Goal: Navigation & Orientation: Find specific page/section

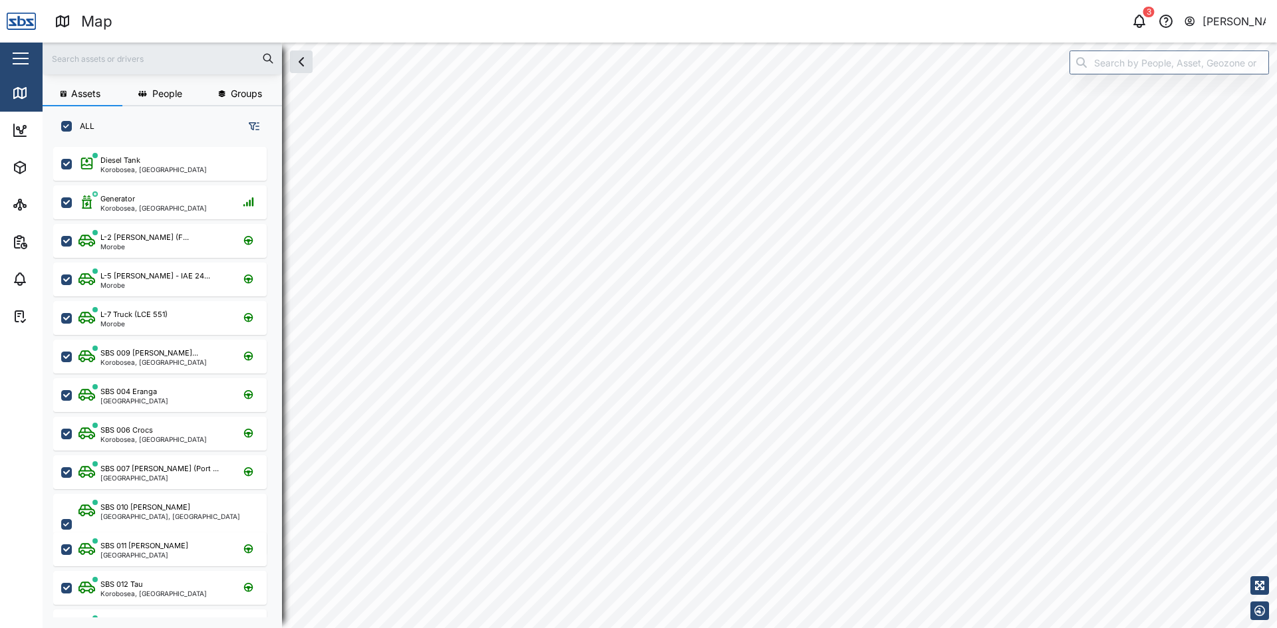
scroll to position [465, 208]
click at [733, 628] on html "Map 3 [PERSON_NAME] Close Map Dashboard Assets ATS Camera Generator Tanks UPS V…" at bounding box center [638, 314] width 1277 height 628
click at [848, 326] on div "2" at bounding box center [846, 311] width 40 height 40
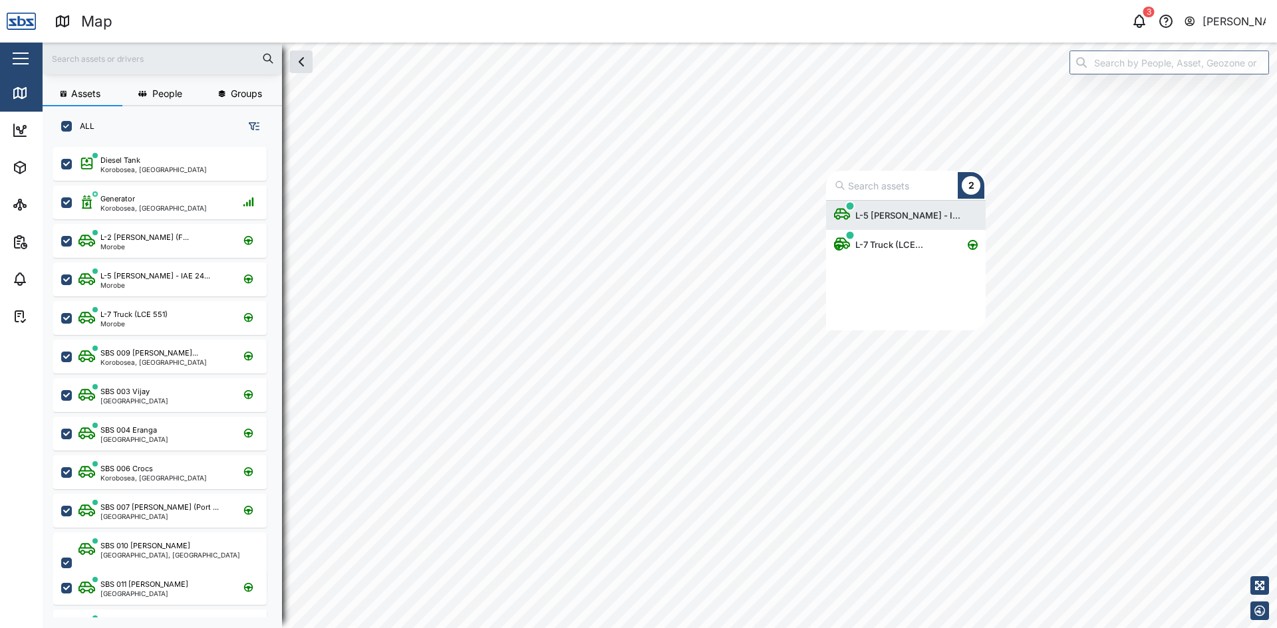
scroll to position [120, 150]
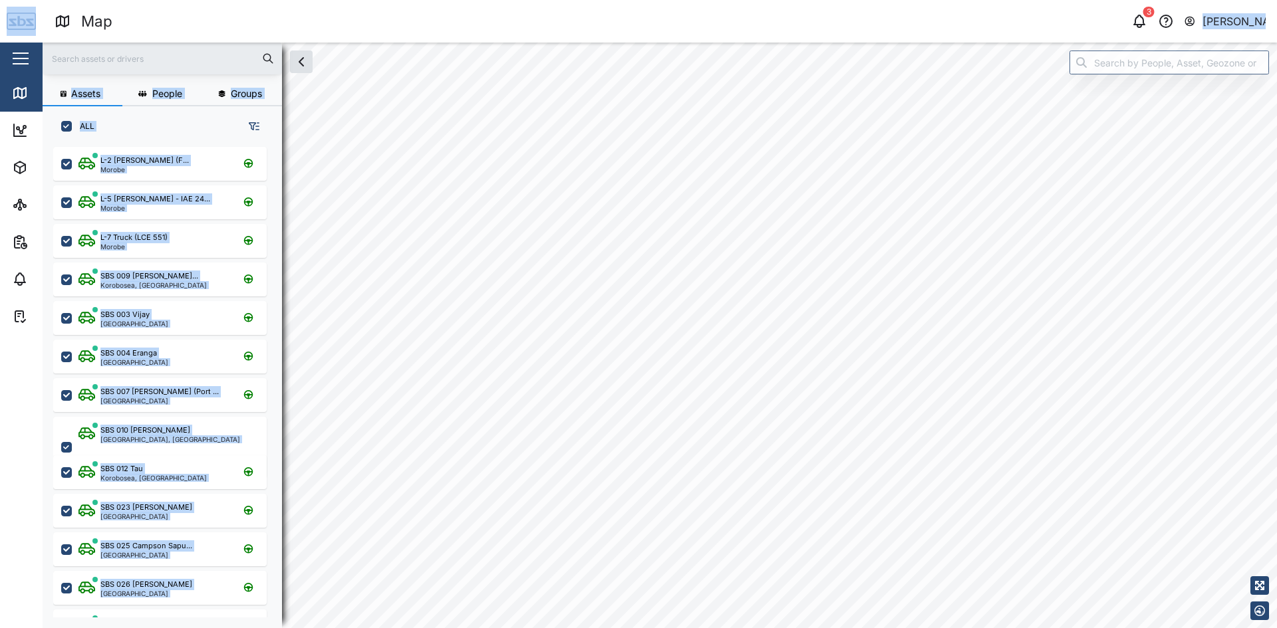
click at [846, 233] on div "Map 3 [PERSON_NAME] Close Map Dashboard Assets ATS Camera Generator Tanks UPS V…" at bounding box center [638, 314] width 1277 height 628
click at [193, 158] on div "L-2 [PERSON_NAME] (F... [GEOGRAPHIC_DATA]" at bounding box center [168, 164] width 180 height 18
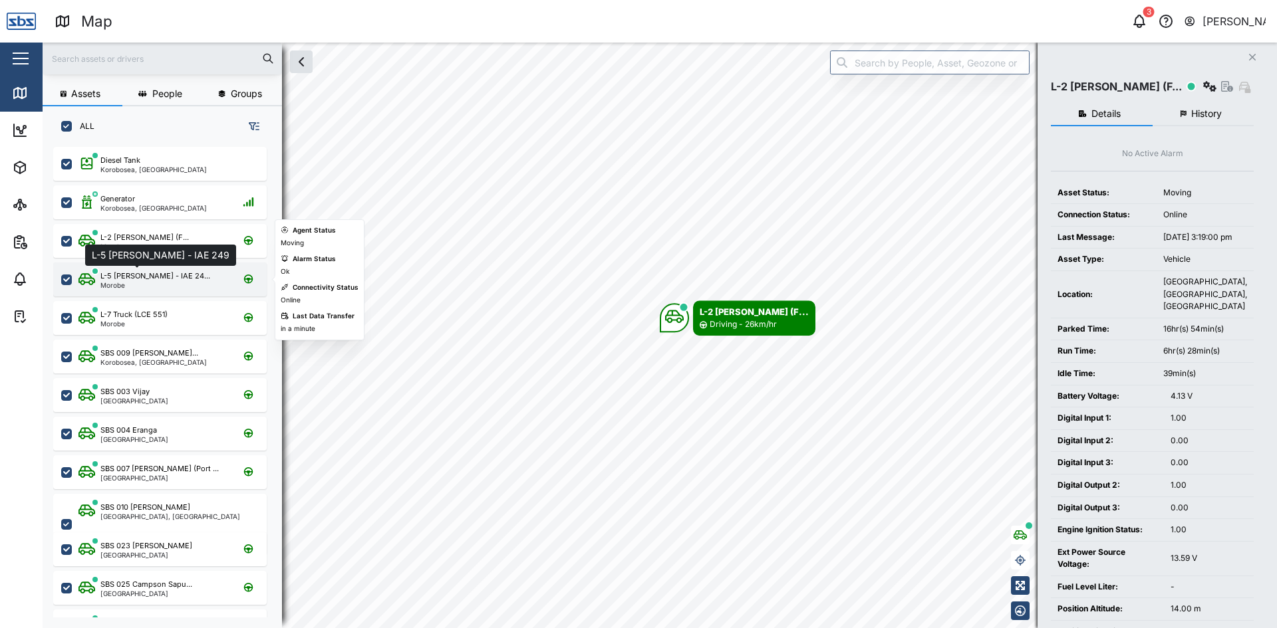
click at [138, 278] on div "L-5 [PERSON_NAME] - IAE 24..." at bounding box center [155, 276] width 110 height 11
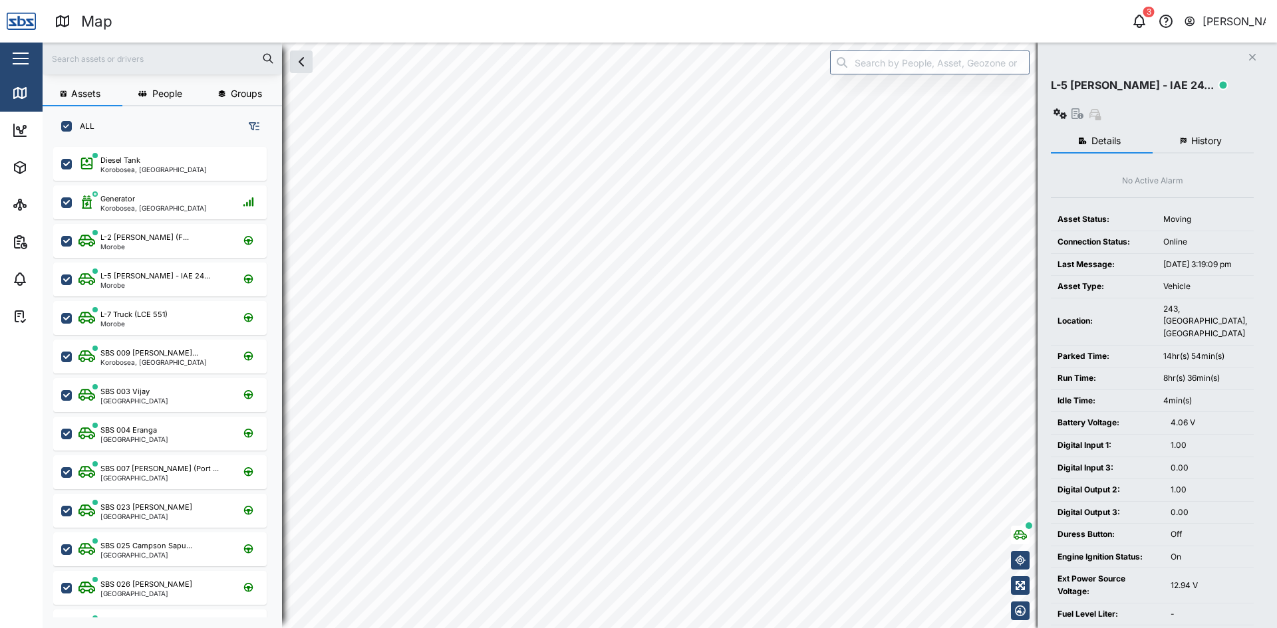
click at [1039, 432] on div "Assets People Groups ALL Diesel Tank Korobosea, [GEOGRAPHIC_DATA] Generator Kor…" at bounding box center [660, 336] width 1234 height 586
click at [1163, 530] on div "Assets People Groups ALL Diesel Tank Korobosea, [GEOGRAPHIC_DATA] Generator Kor…" at bounding box center [660, 336] width 1234 height 586
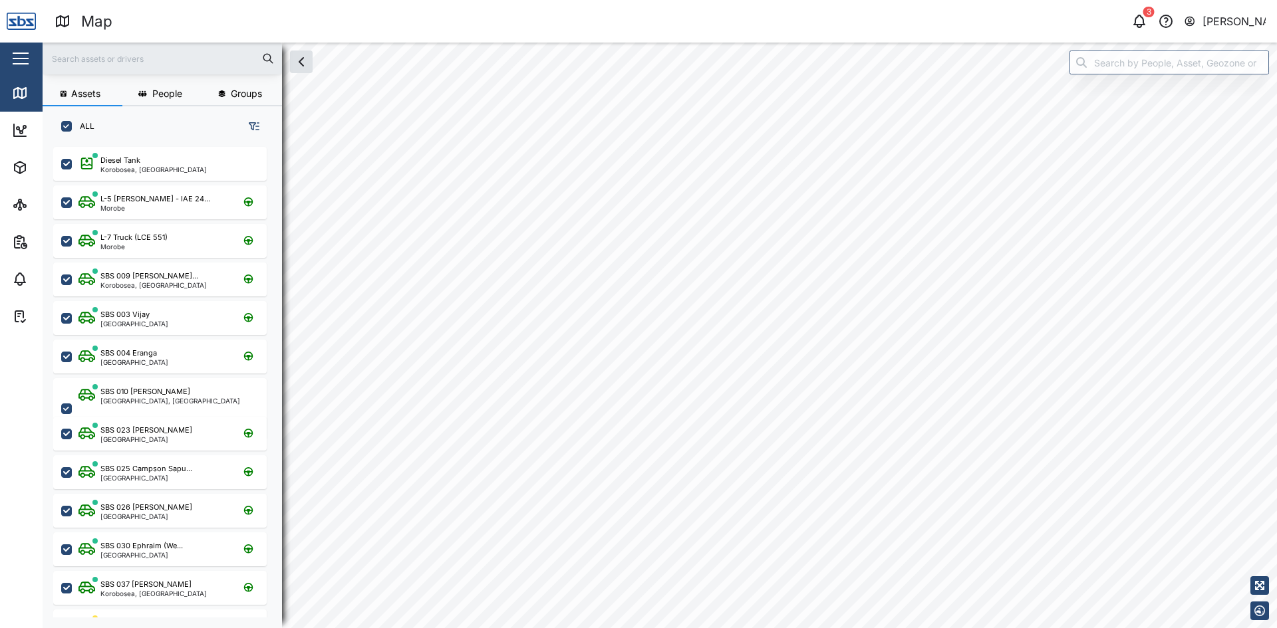
click at [316, 628] on html "Map 3 [PERSON_NAME] Close Map Dashboard Assets ATS Camera Generator Tanks UPS V…" at bounding box center [638, 314] width 1277 height 628
click at [0, 555] on html "Map 3 [PERSON_NAME] Close Map Dashboard Assets ATS Camera Generator Tanks UPS V…" at bounding box center [638, 314] width 1277 height 628
click at [0, 628] on html "Map 3 [PERSON_NAME] Close Map Dashboard Assets ATS Camera Generator Tanks UPS V…" at bounding box center [638, 314] width 1277 height 628
click at [27, 628] on html "Map 3 [PERSON_NAME] Close Map Dashboard Assets ATS Camera Generator Tanks UPS V…" at bounding box center [638, 314] width 1277 height 628
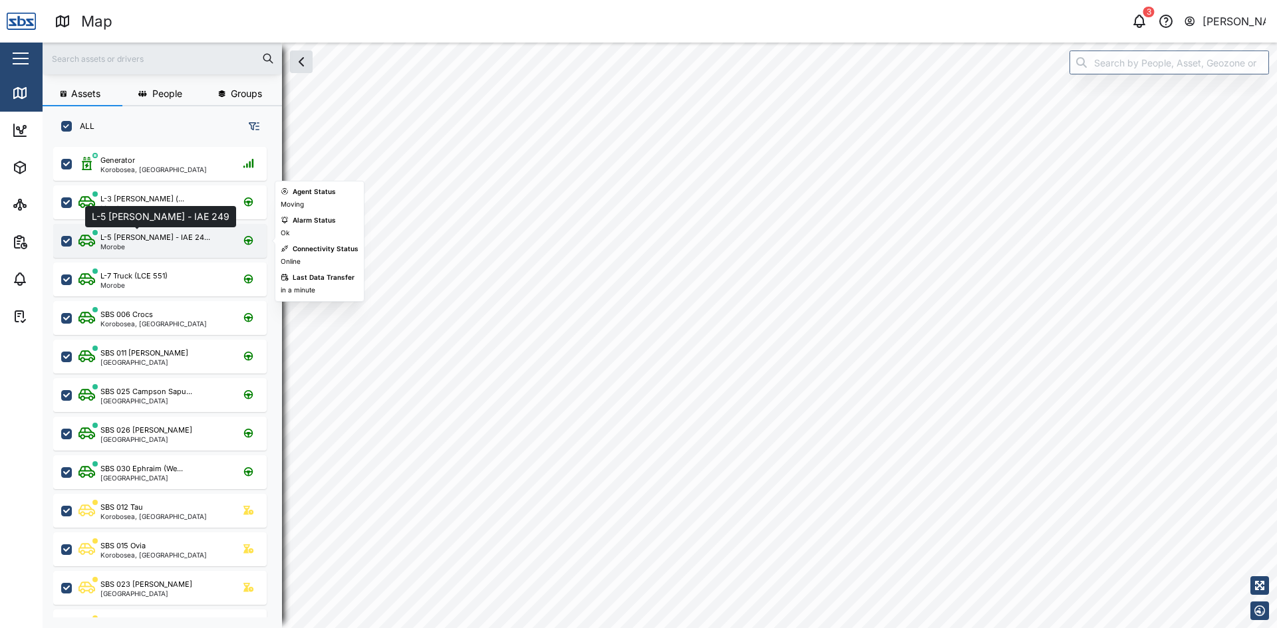
click at [118, 235] on div "L-5 [PERSON_NAME] - IAE 24..." at bounding box center [155, 237] width 110 height 11
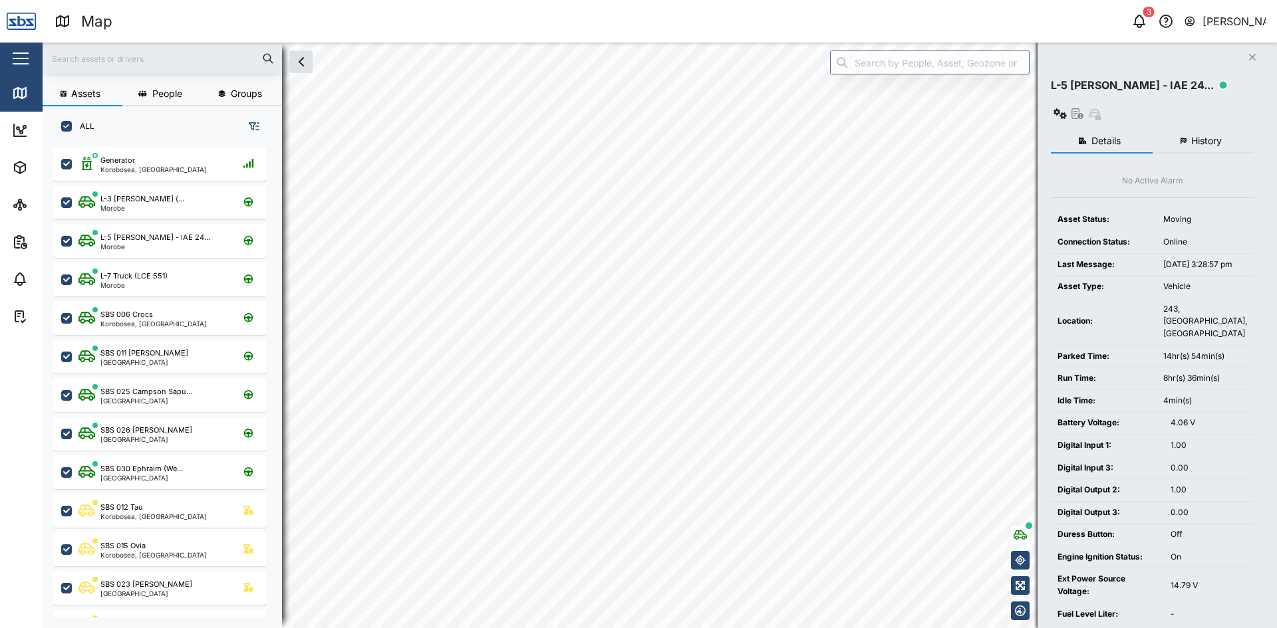
click at [1257, 52] on button "Close" at bounding box center [1252, 57] width 19 height 19
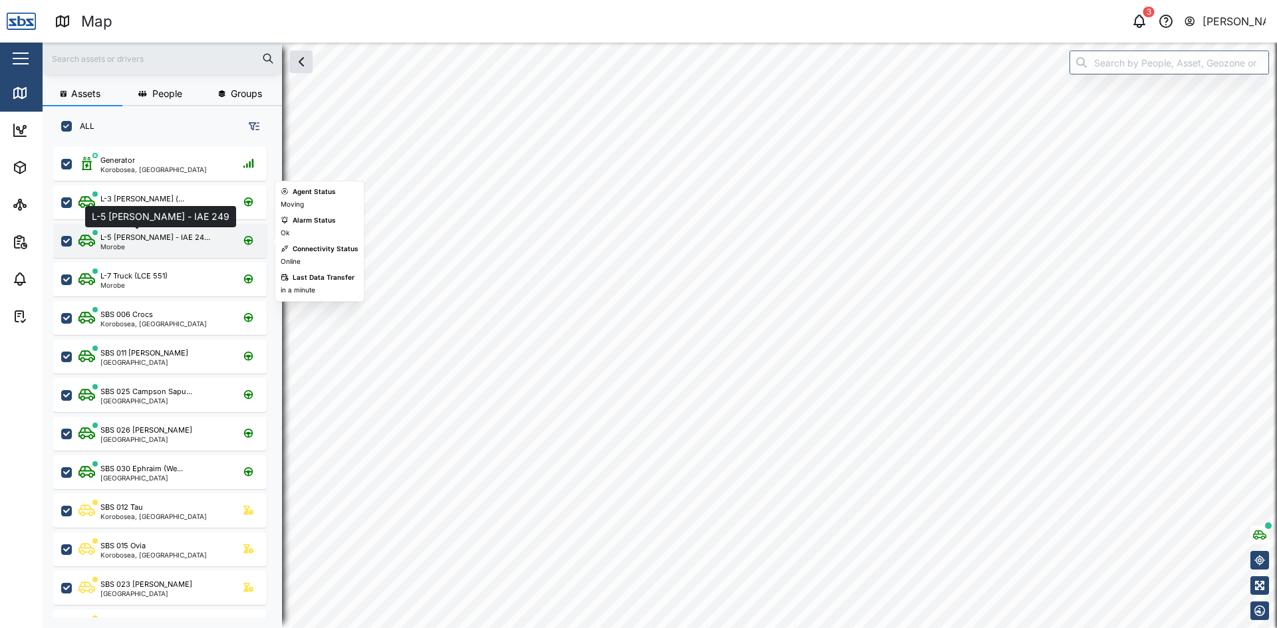
click at [115, 239] on div "L-5 [PERSON_NAME] - IAE 24..." at bounding box center [155, 237] width 110 height 11
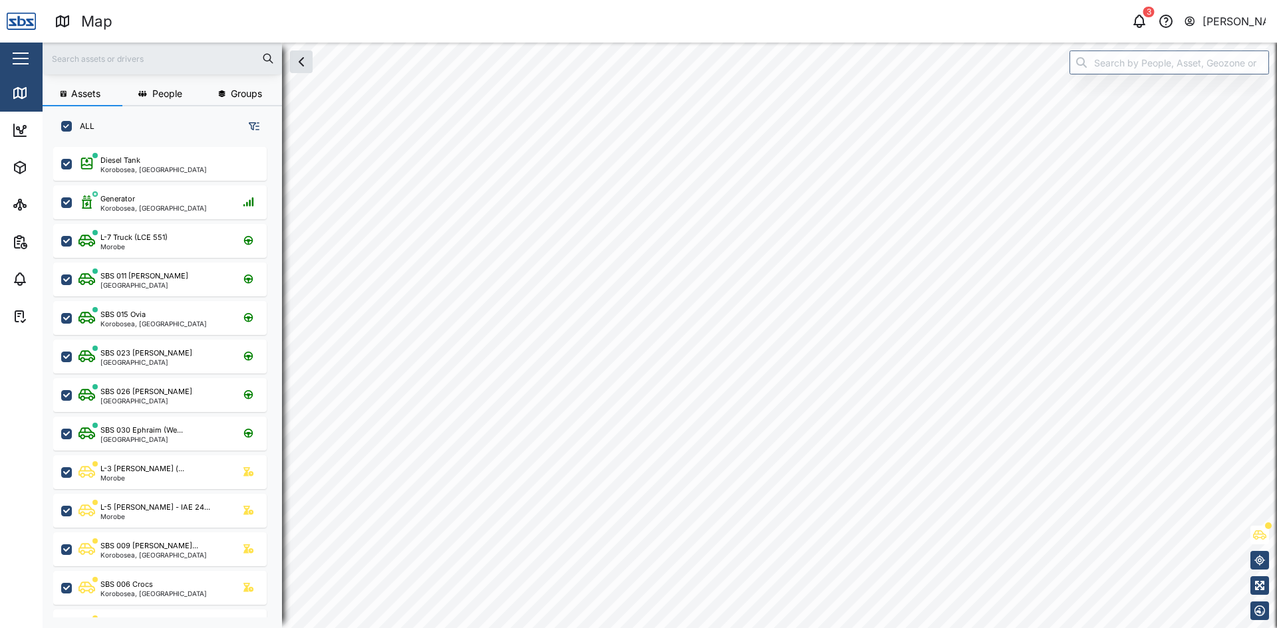
click at [318, 628] on html "Map 3 [PERSON_NAME] Close Map Dashboard Assets ATS Camera Generator Tanks UPS V…" at bounding box center [638, 314] width 1277 height 628
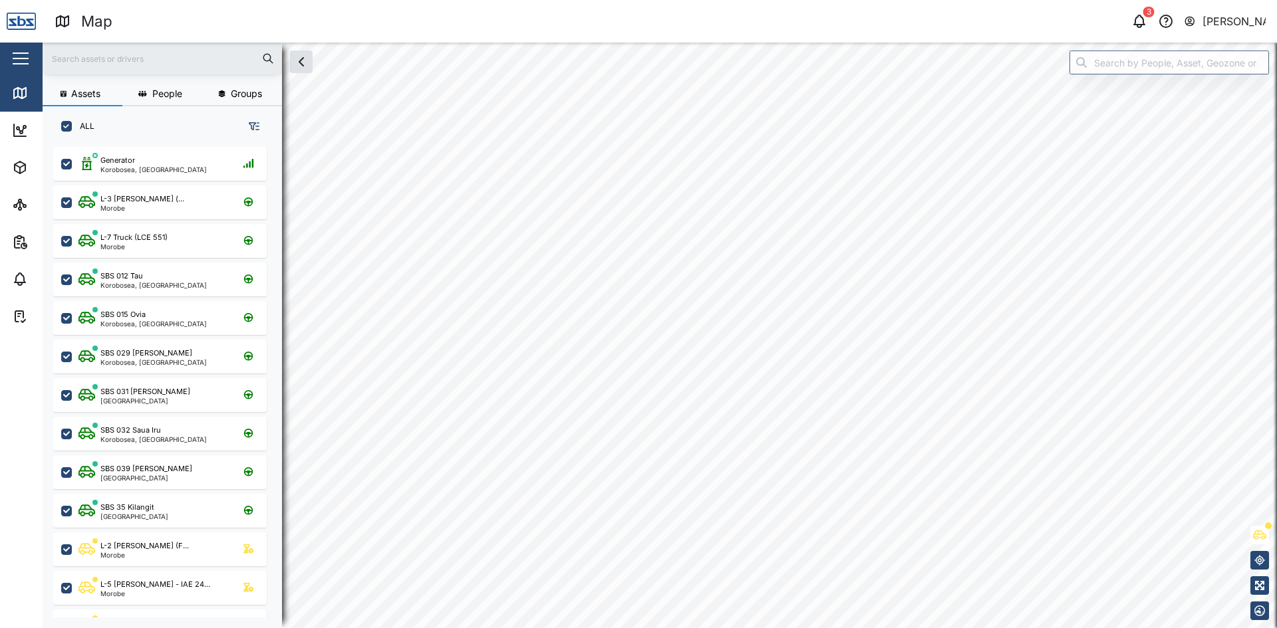
click at [1084, 9] on div "Map 3 [PERSON_NAME] Close Map Dashboard Assets ATS Camera Generator Tanks UPS V…" at bounding box center [638, 314] width 1277 height 628
click at [1015, 0] on html "Map 3 [PERSON_NAME] Close Map Dashboard Assets ATS Camera Generator Tanks UPS V…" at bounding box center [638, 314] width 1277 height 628
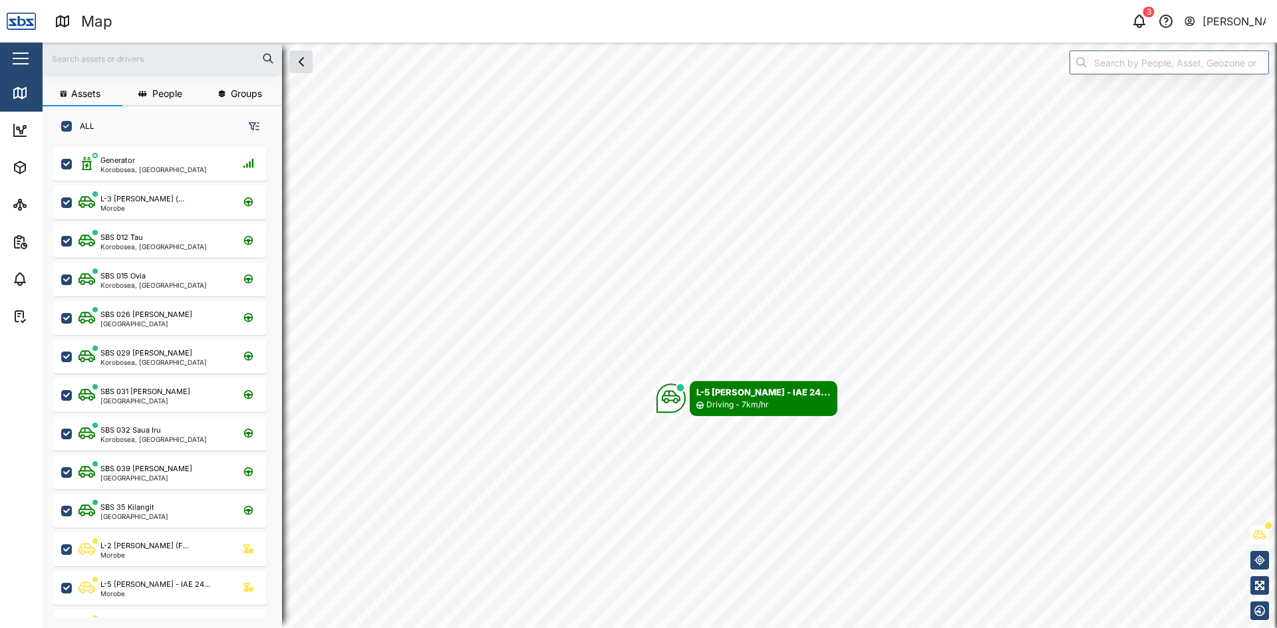
click at [918, 0] on html "Map 3 [PERSON_NAME] Close Map Dashboard Assets ATS Camera Generator Tanks UPS V…" at bounding box center [638, 314] width 1277 height 628
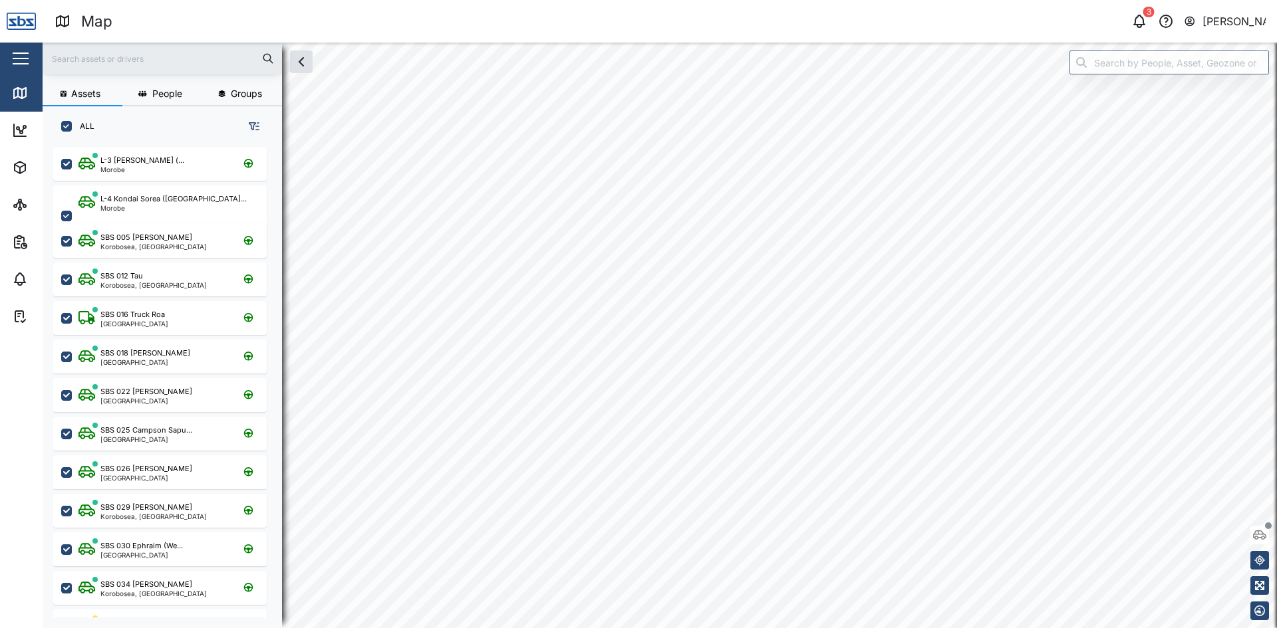
click at [515, 628] on html "Map 3 [PERSON_NAME] Close Map Dashboard Assets ATS Camera Generator Tanks UPS V…" at bounding box center [638, 314] width 1277 height 628
